Goal: Information Seeking & Learning: Learn about a topic

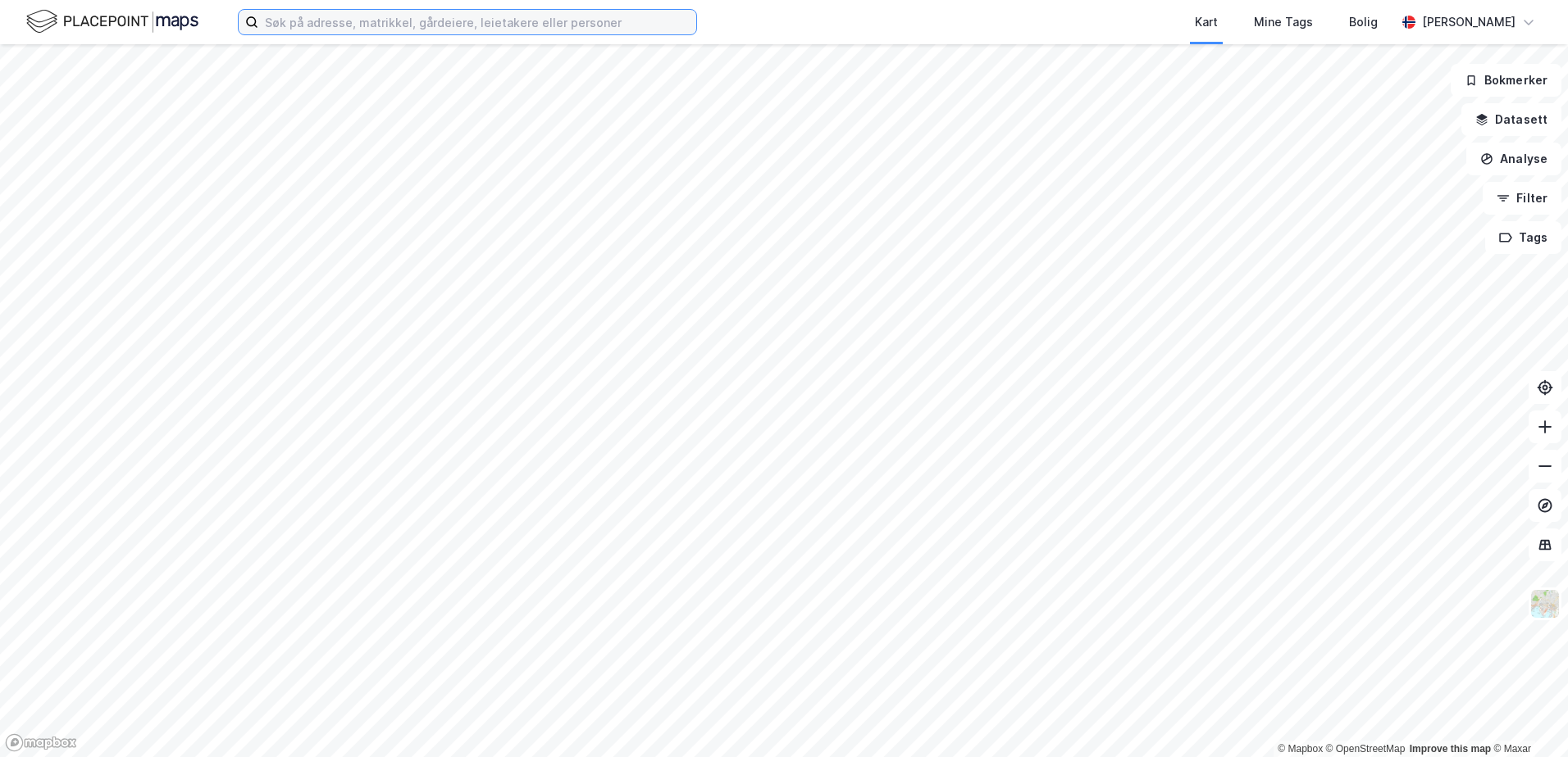
click at [381, 28] on input at bounding box center [476, 21] width 438 height 25
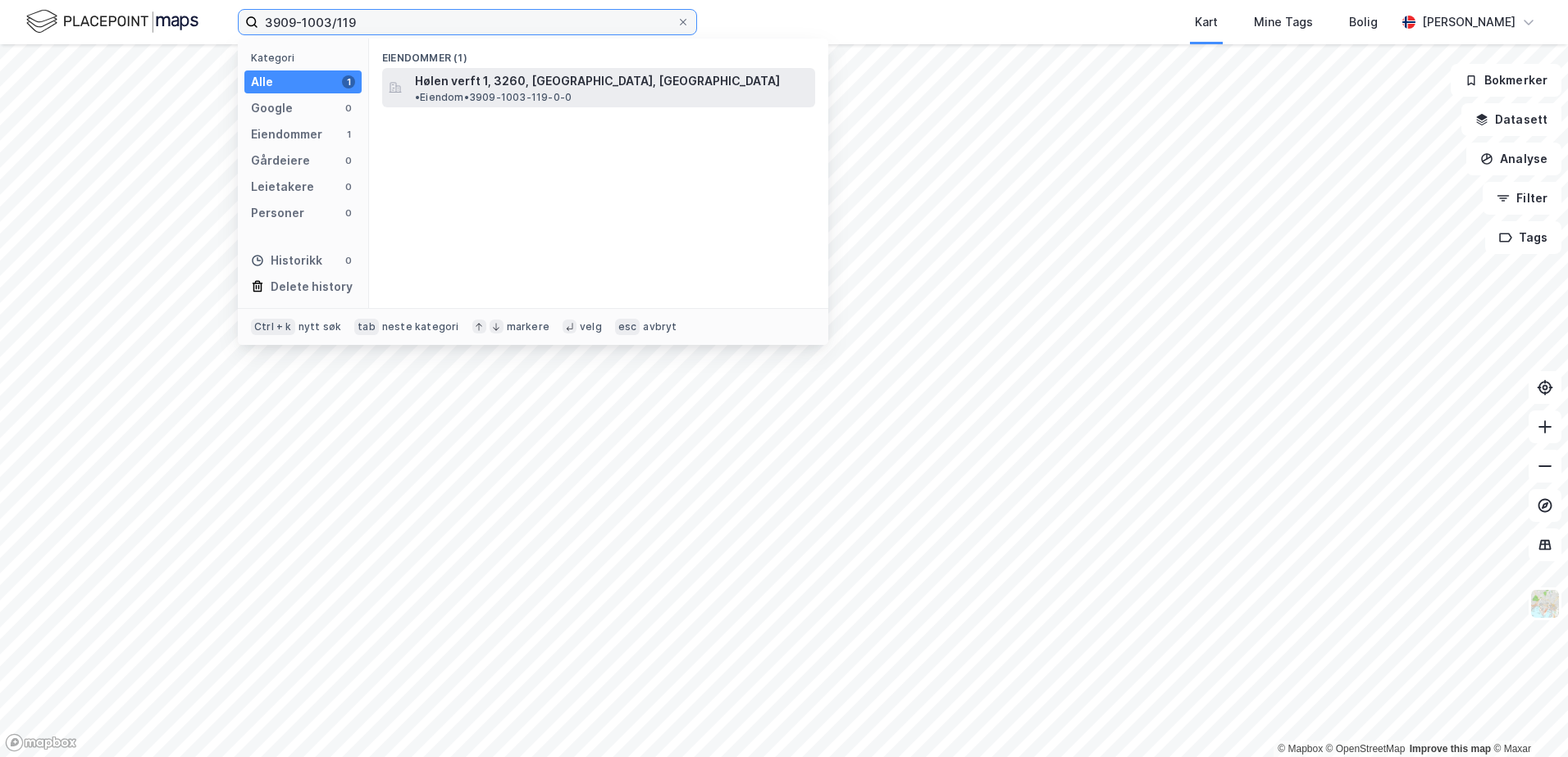
type input "3909-1003/119"
click at [566, 86] on span "Hølen verft 1, 3260, [GEOGRAPHIC_DATA], [GEOGRAPHIC_DATA]" at bounding box center [597, 80] width 365 height 20
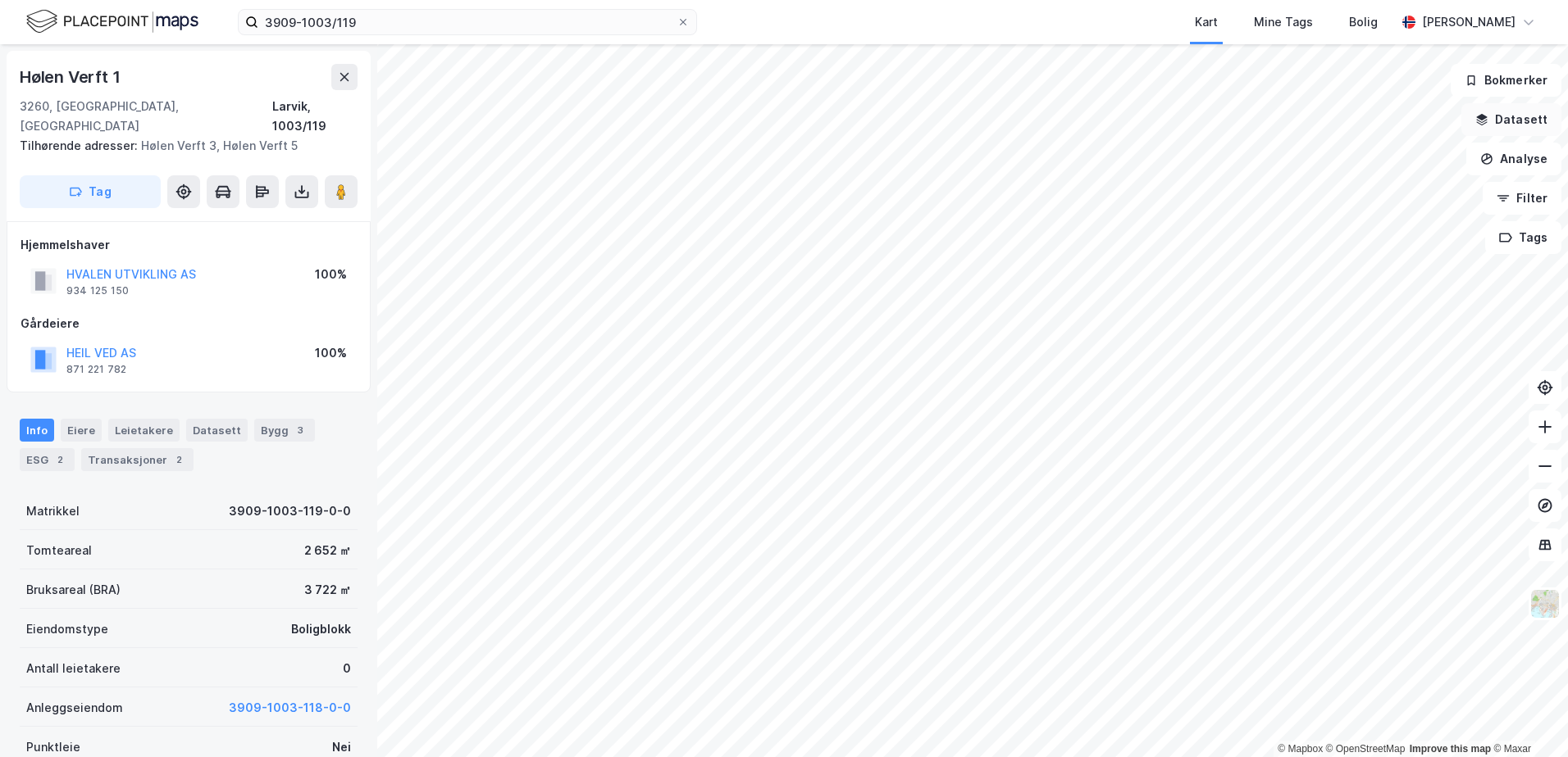
click at [1484, 117] on icon "button" at bounding box center [1482, 117] width 10 height 7
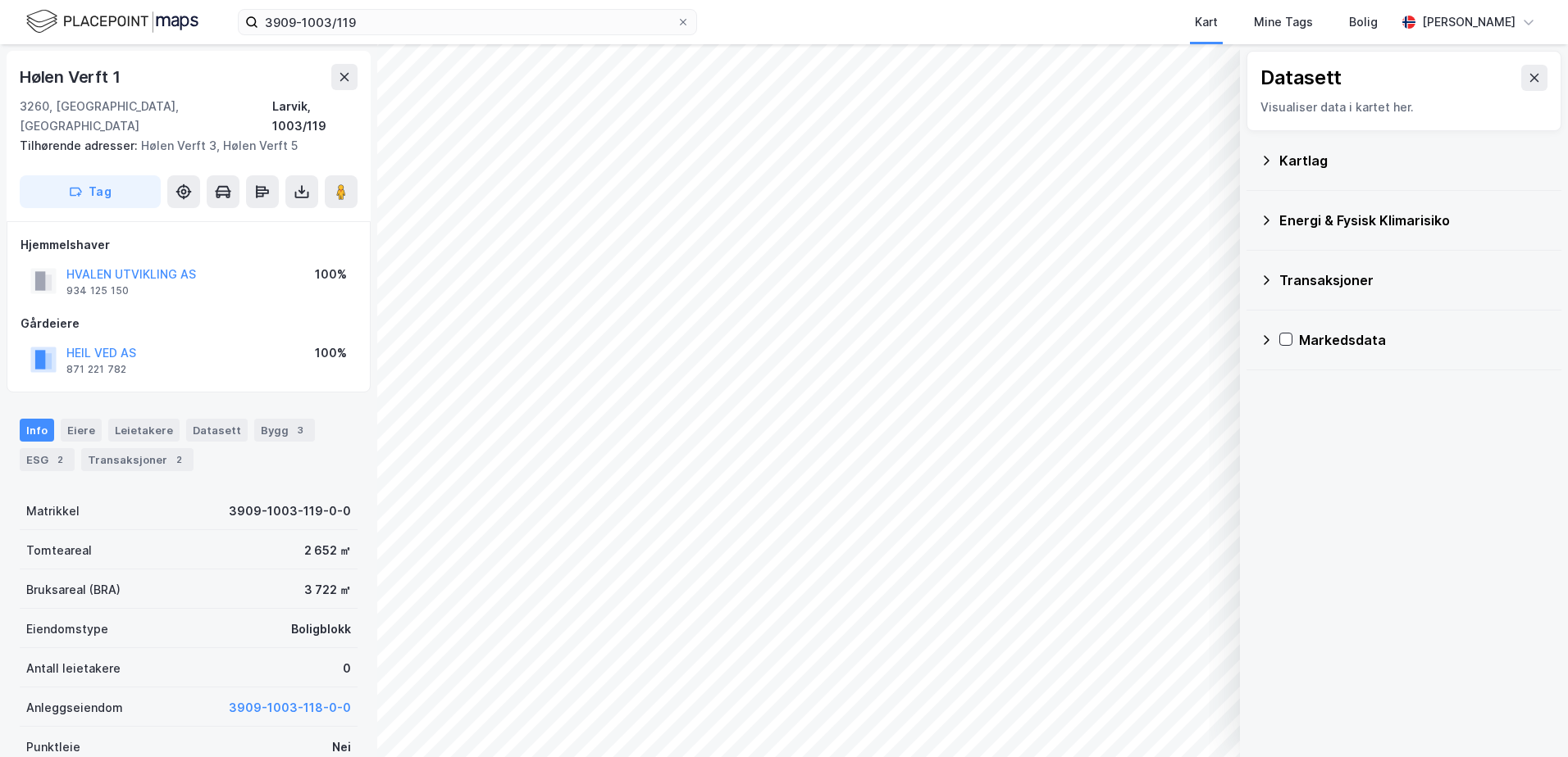
click at [1267, 220] on icon at bounding box center [1266, 220] width 13 height 13
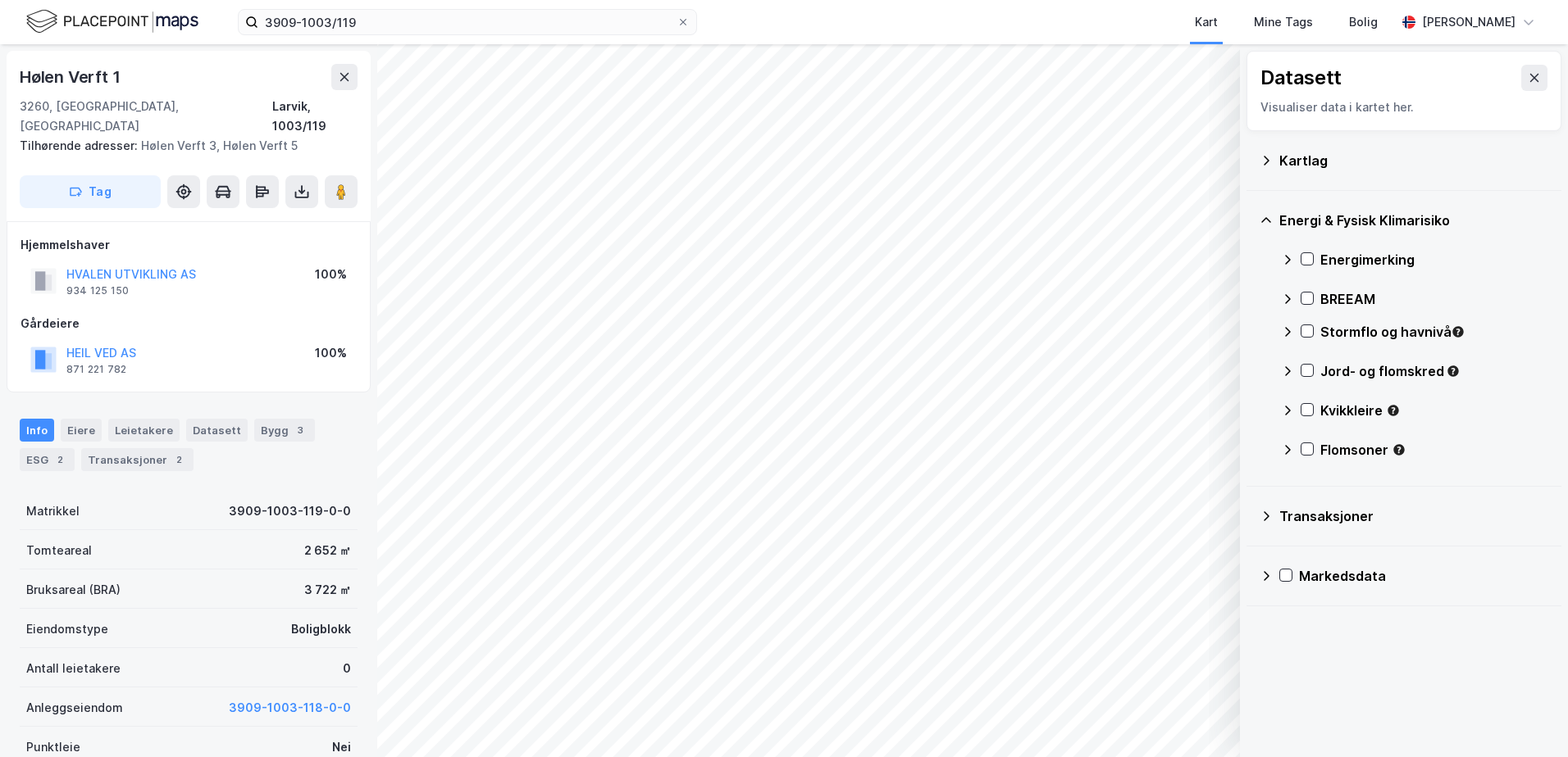
click at [1314, 259] on div "Energimerking" at bounding box center [1415, 259] width 267 height 39
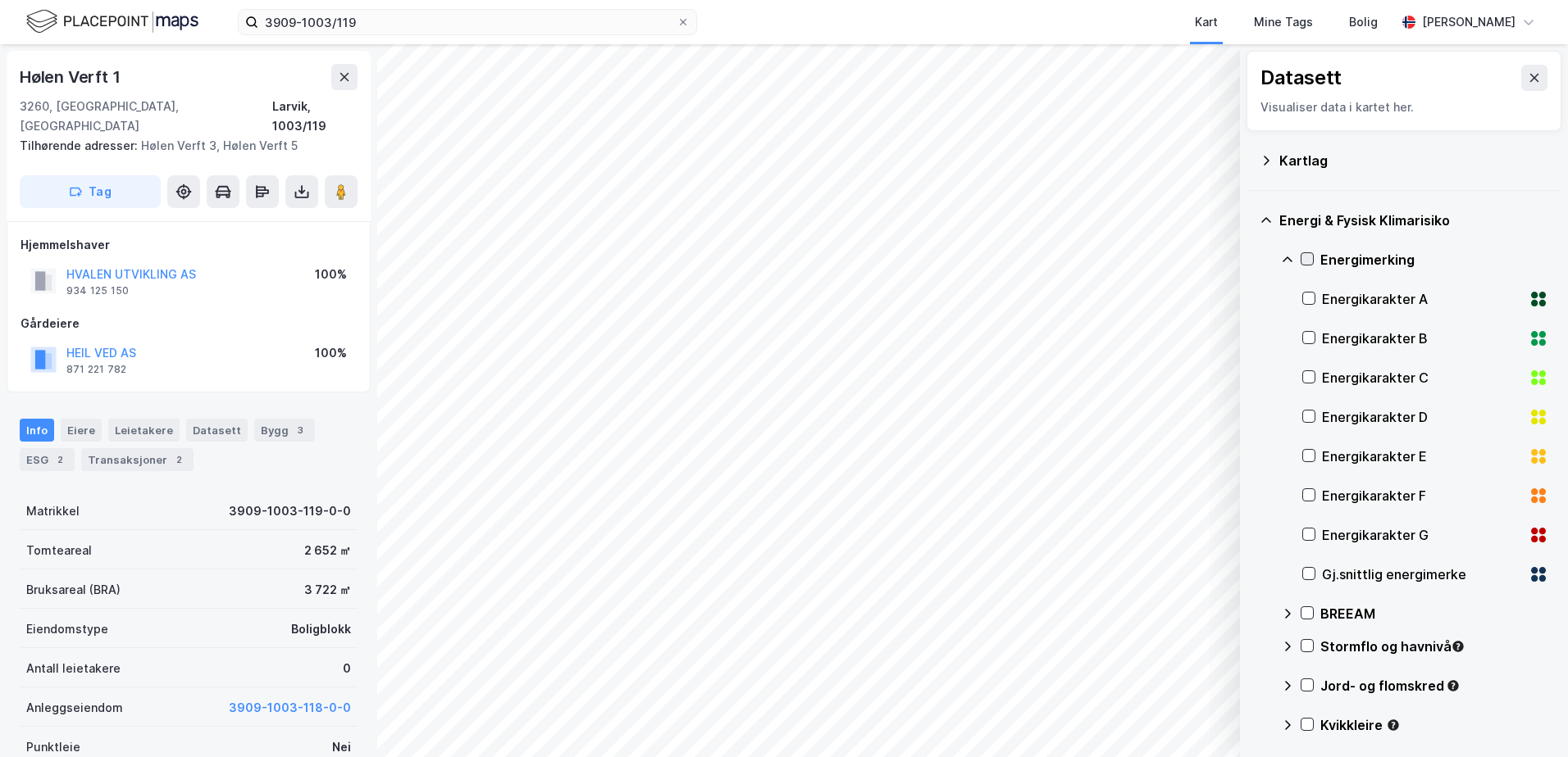
click at [1308, 257] on icon at bounding box center [1307, 259] width 11 height 11
click at [1303, 260] on icon at bounding box center [1307, 259] width 11 height 11
click at [1284, 254] on icon at bounding box center [1287, 259] width 13 height 13
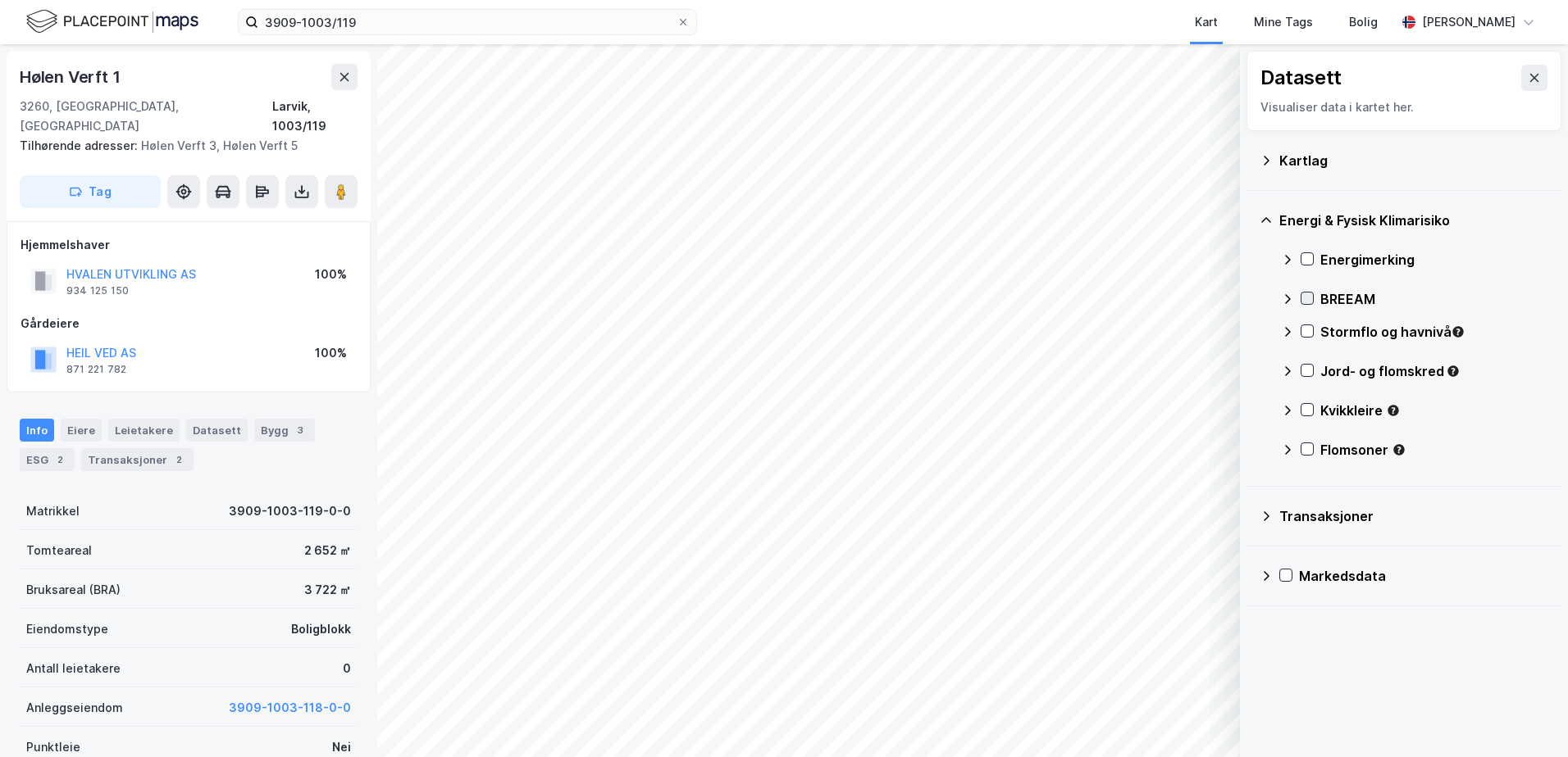
click at [1308, 299] on icon at bounding box center [1307, 298] width 11 height 11
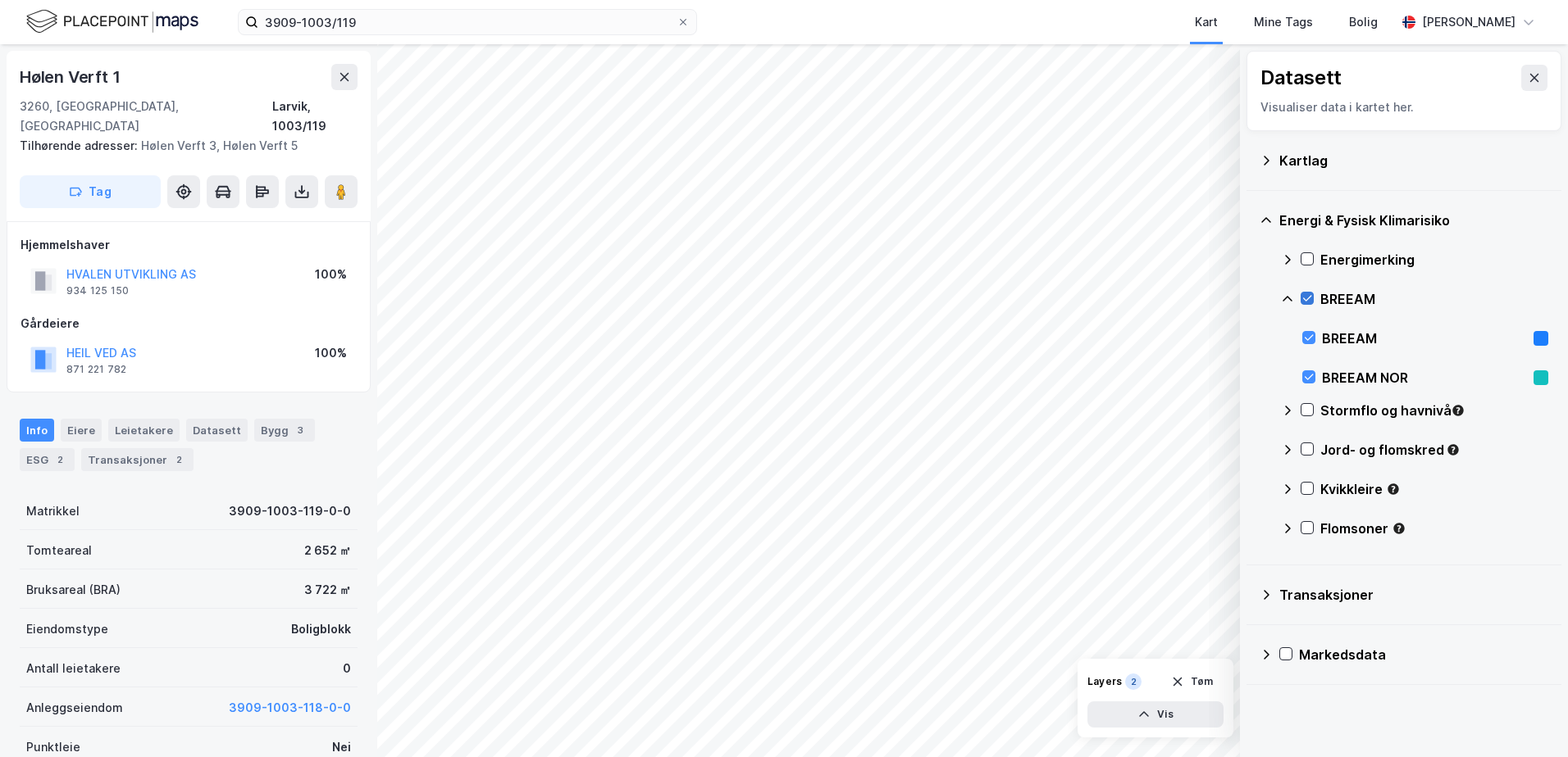
click at [1308, 299] on icon at bounding box center [1307, 298] width 11 height 11
click at [1290, 295] on icon at bounding box center [1287, 299] width 13 height 13
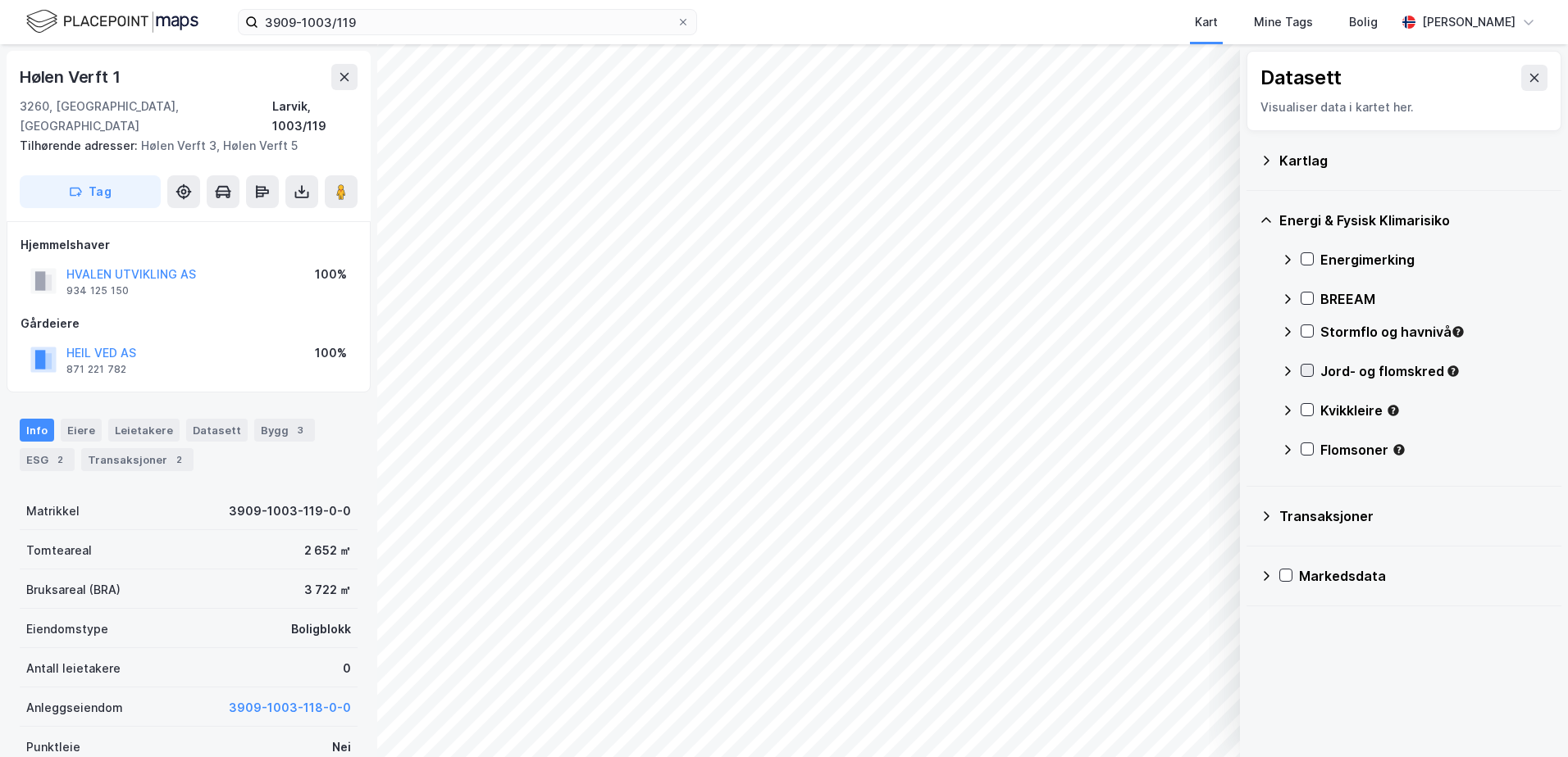
click at [1305, 373] on icon at bounding box center [1307, 370] width 11 height 11
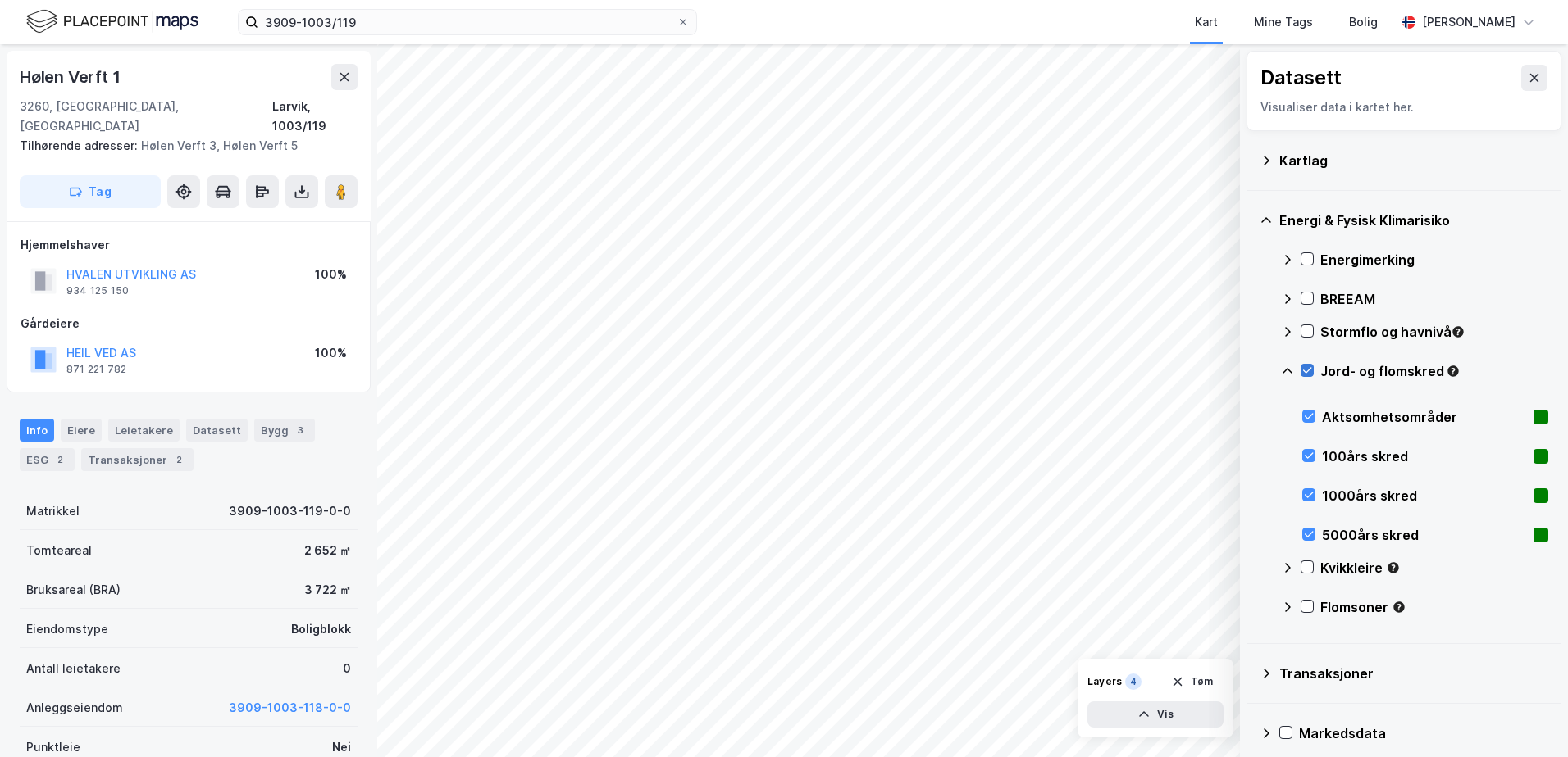
click at [1308, 370] on icon at bounding box center [1307, 370] width 11 height 11
click at [1308, 331] on icon at bounding box center [1307, 331] width 11 height 11
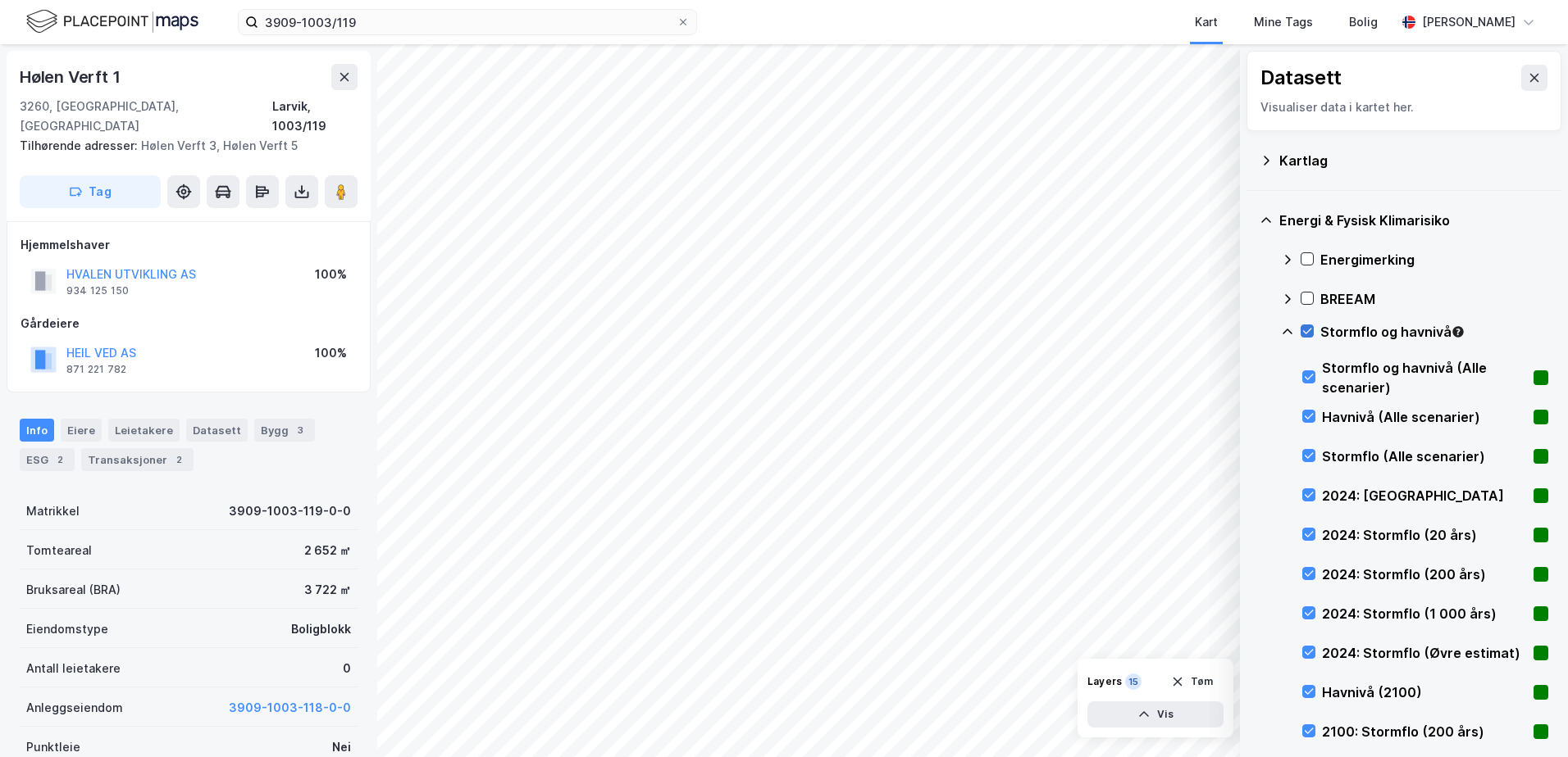
click at [1308, 331] on icon at bounding box center [1307, 331] width 11 height 11
click at [1292, 331] on icon at bounding box center [1287, 331] width 13 height 13
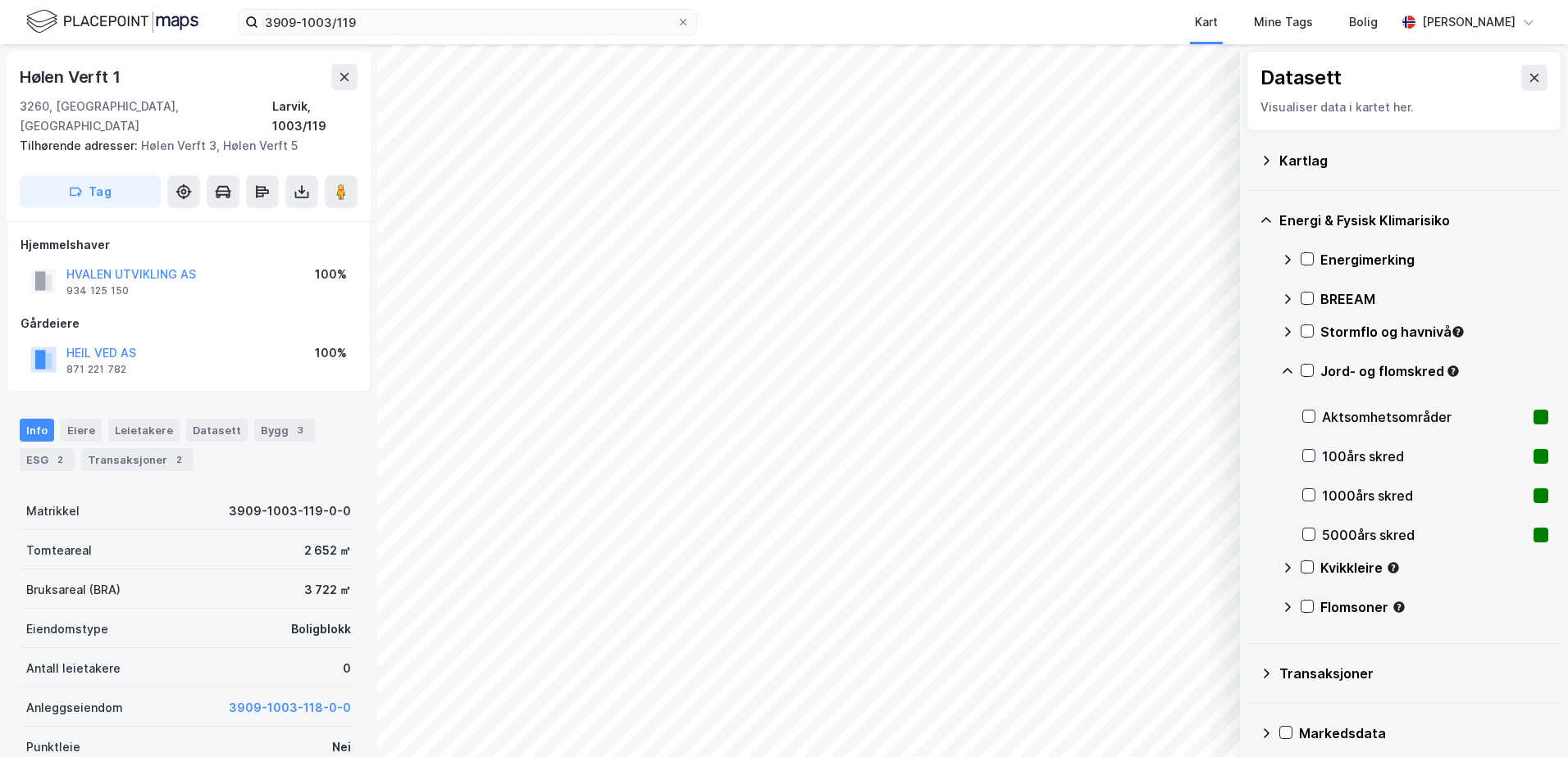
click at [1284, 370] on icon at bounding box center [1287, 371] width 13 height 13
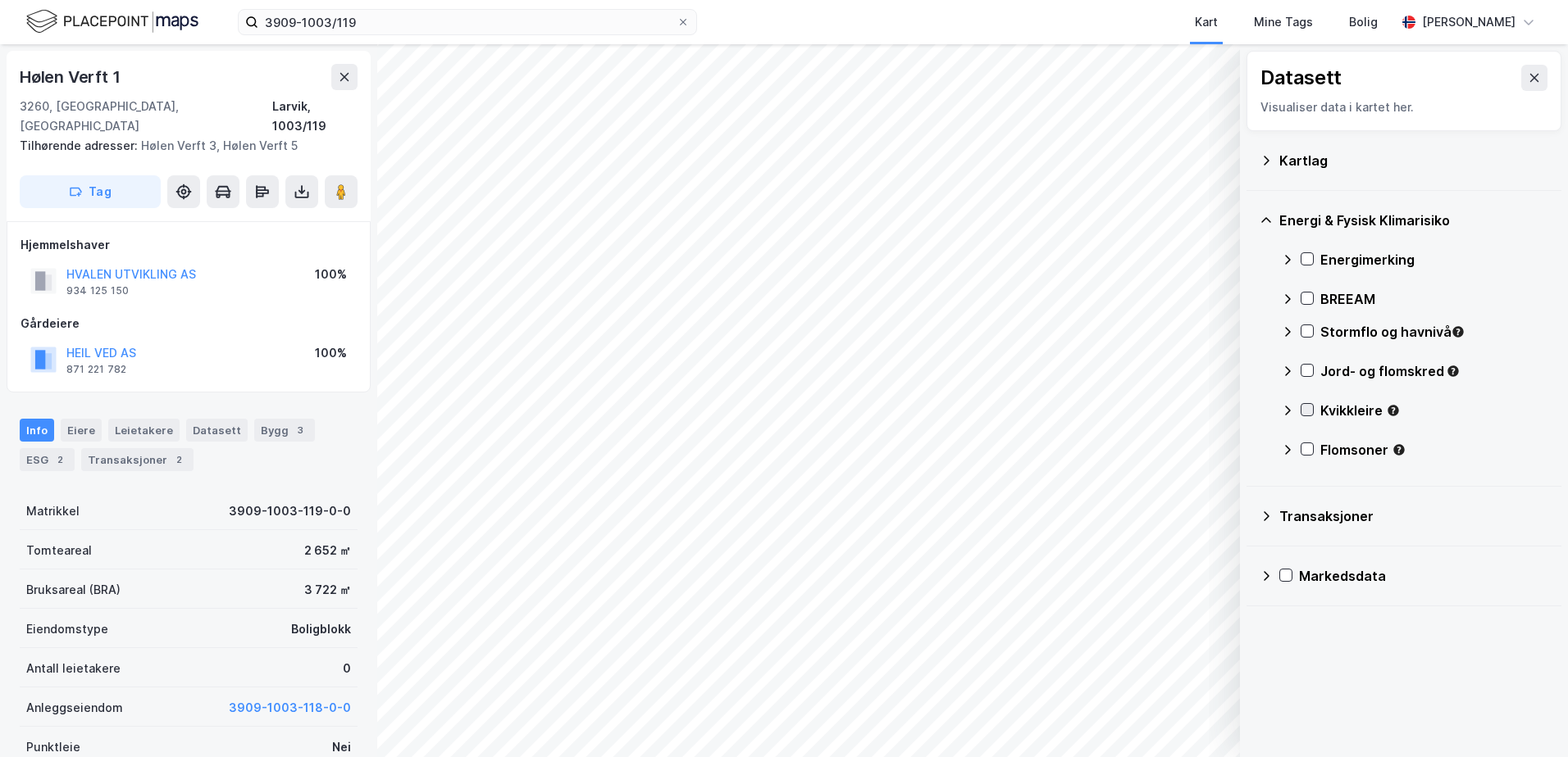
click at [1310, 412] on icon at bounding box center [1307, 409] width 11 height 11
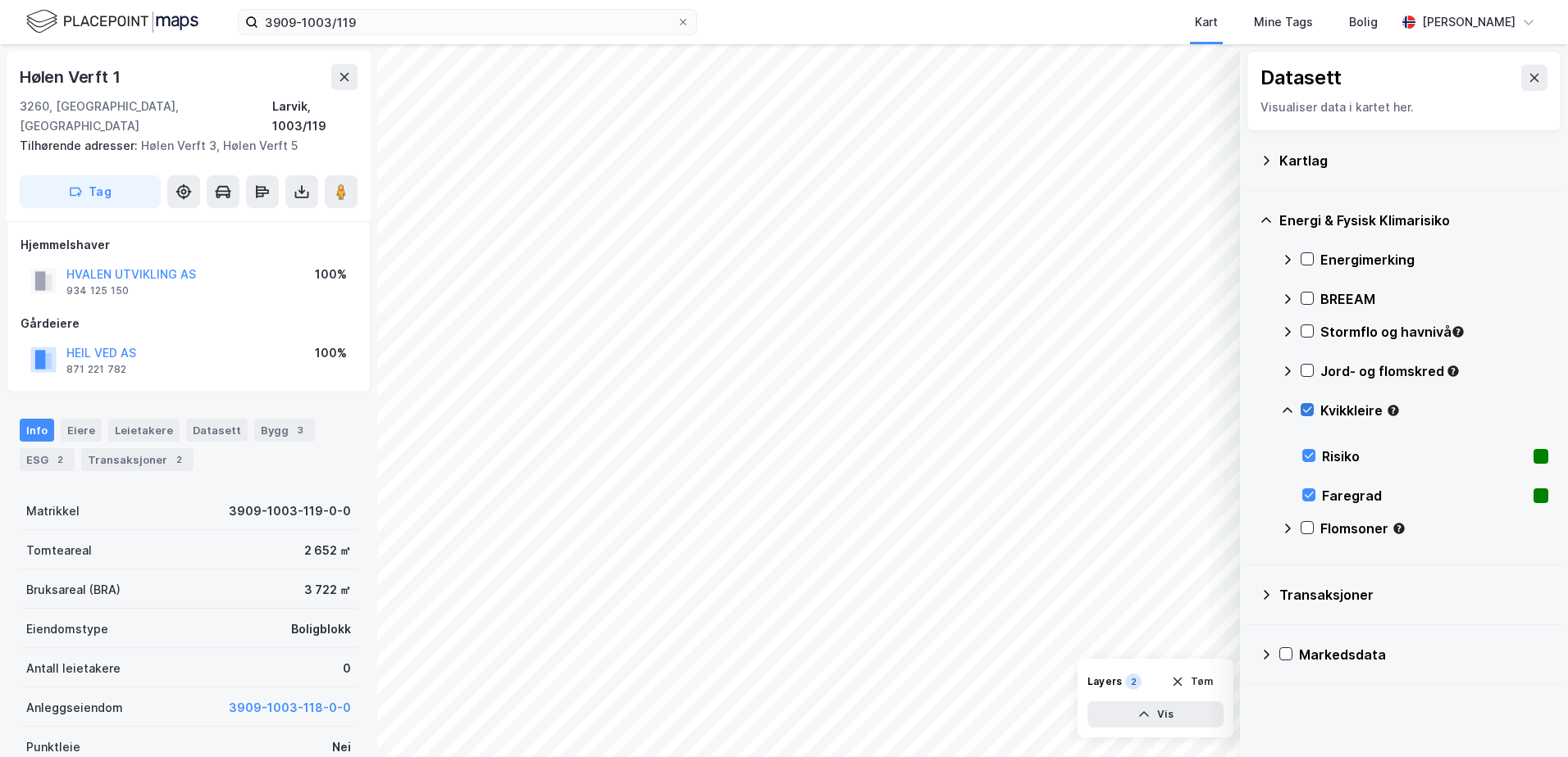
click at [1310, 412] on icon at bounding box center [1307, 409] width 11 height 11
click at [1288, 410] on icon at bounding box center [1287, 410] width 13 height 13
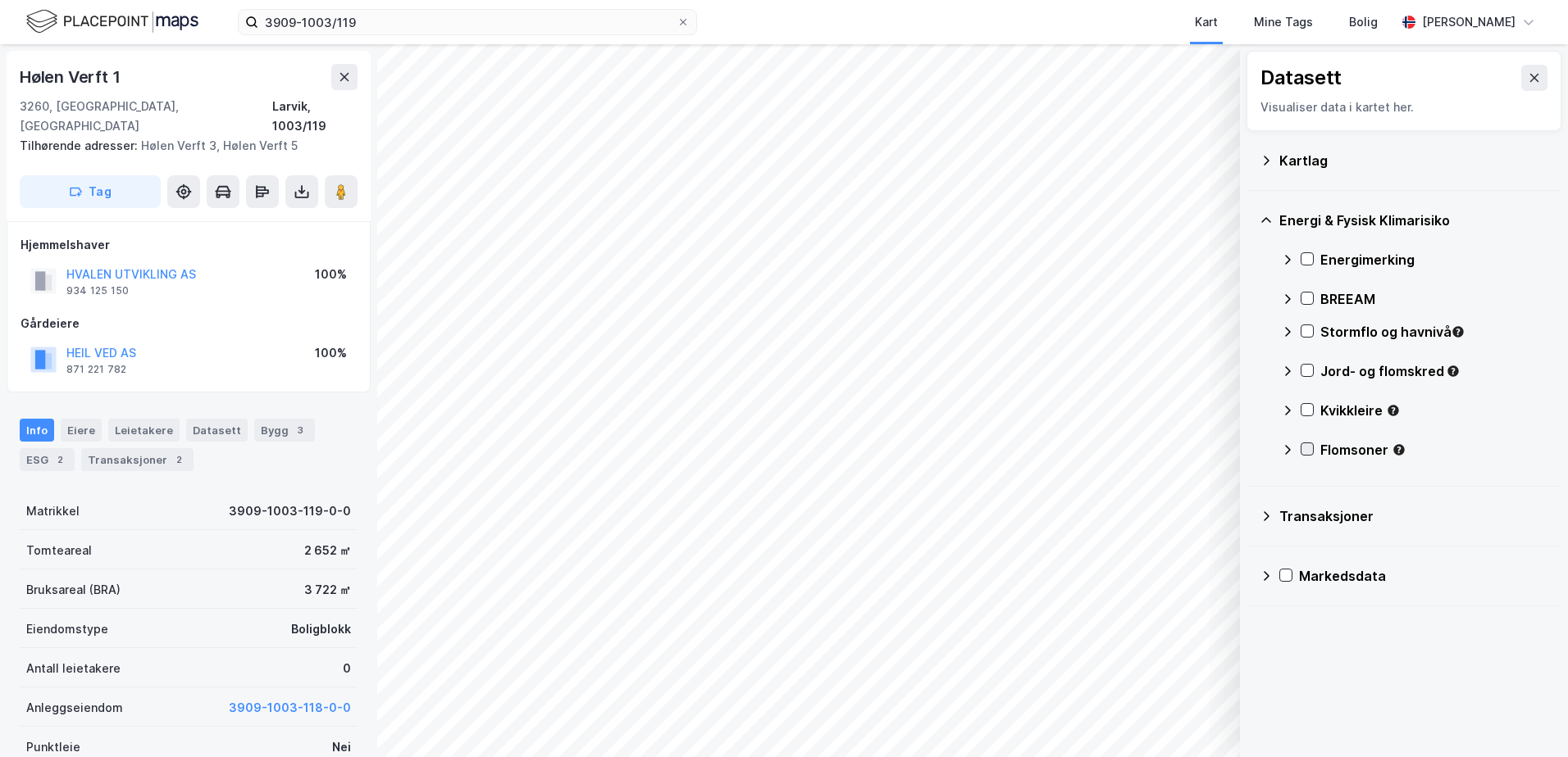
click at [1308, 451] on icon at bounding box center [1307, 449] width 11 height 11
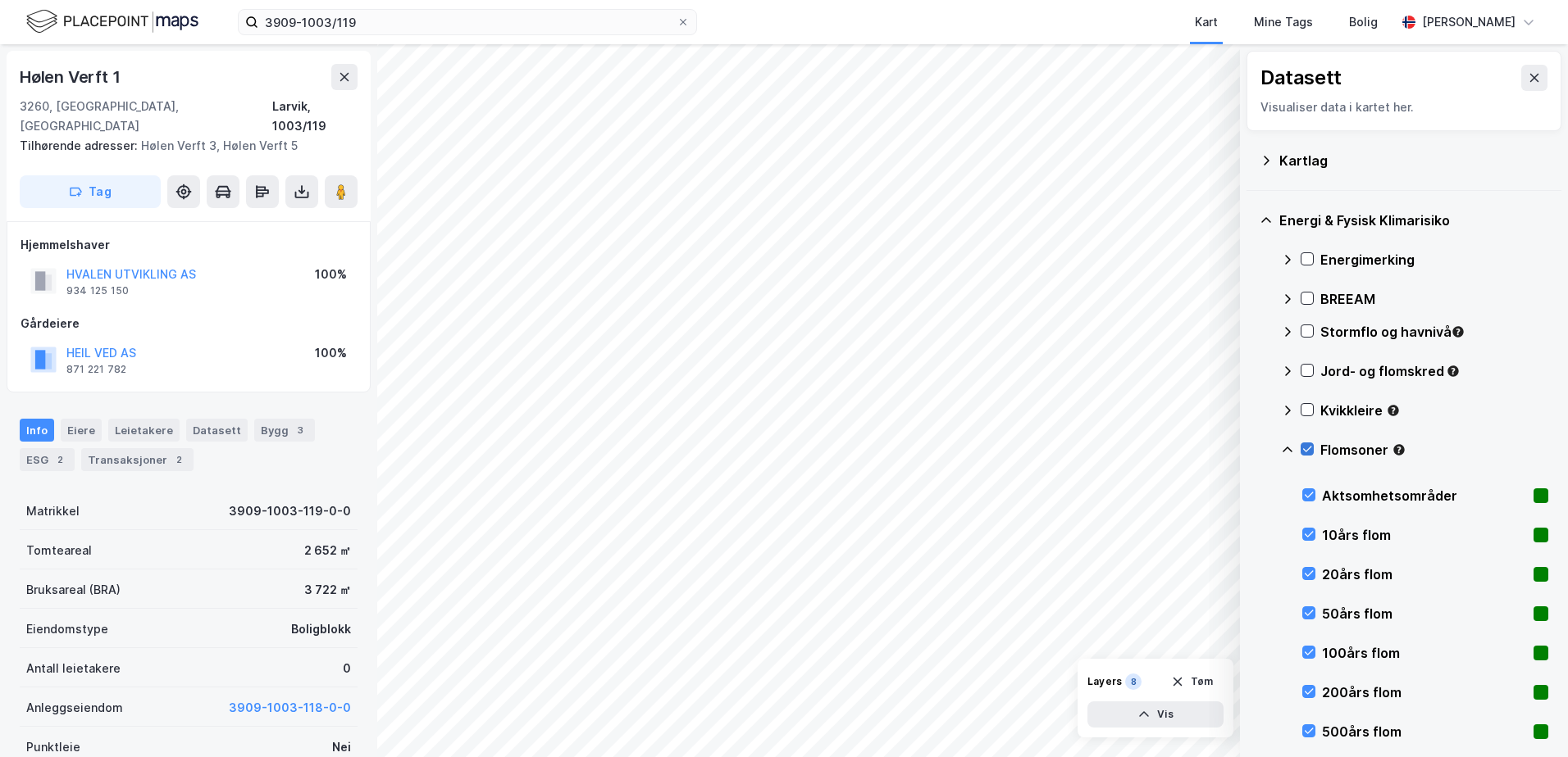
click at [1305, 448] on icon at bounding box center [1307, 449] width 11 height 11
